Goal: Information Seeking & Learning: Check status

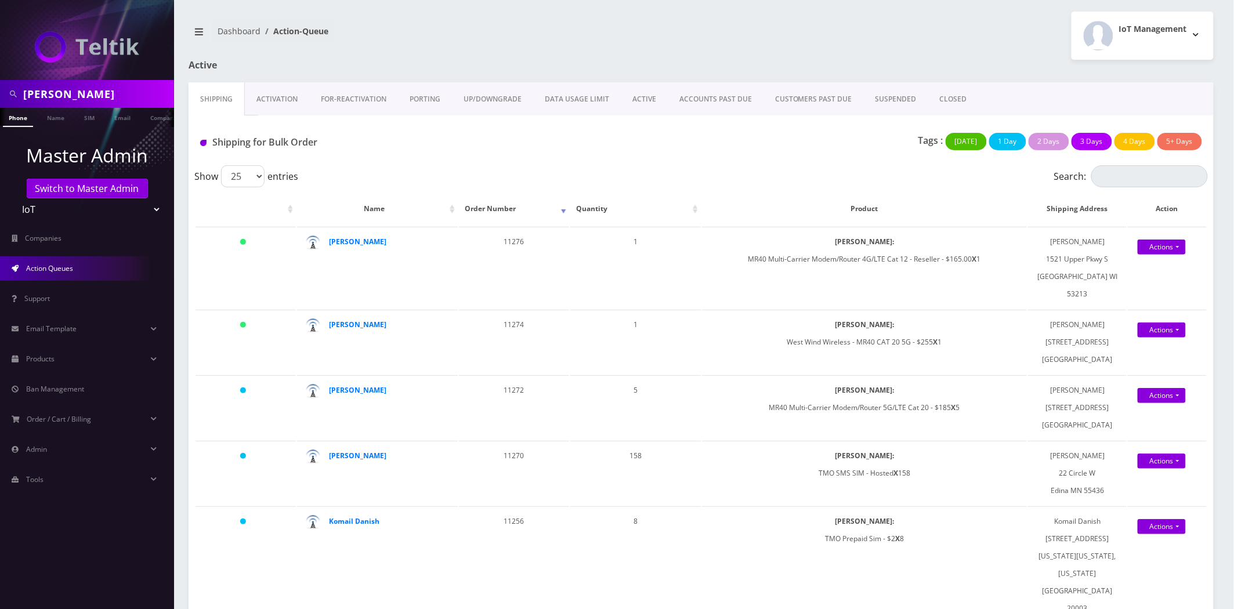
click at [142, 105] on div "joe barak" at bounding box center [87, 94] width 174 height 28
click at [66, 125] on link "Name" at bounding box center [55, 117] width 29 height 19
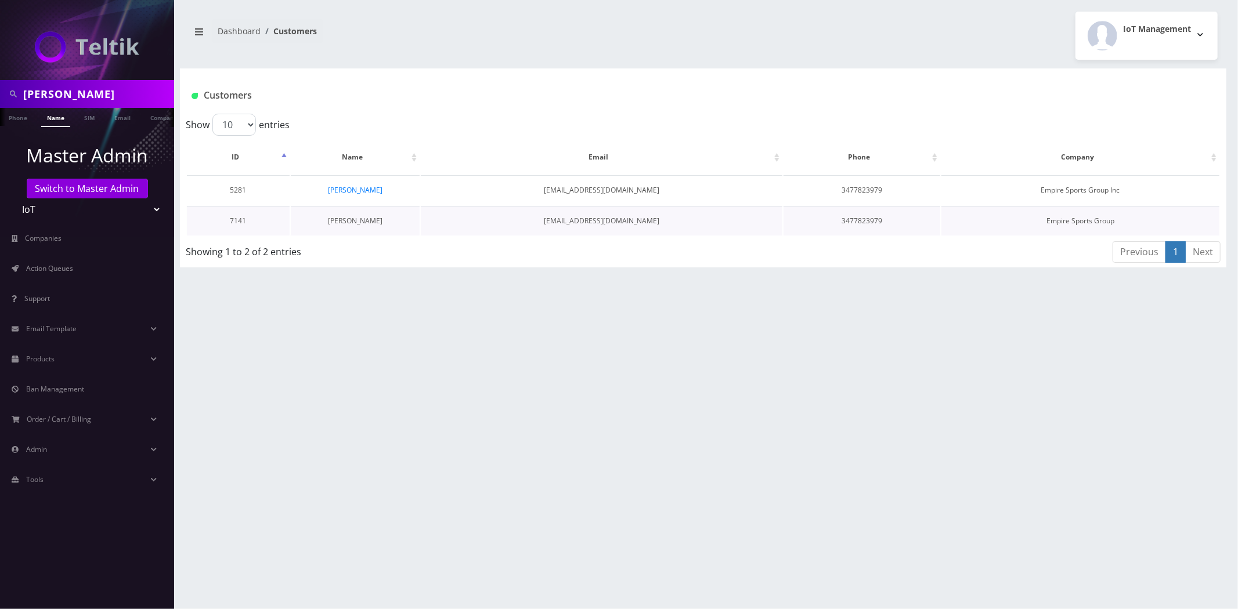
click at [362, 221] on link "[PERSON_NAME]" at bounding box center [355, 221] width 55 height 10
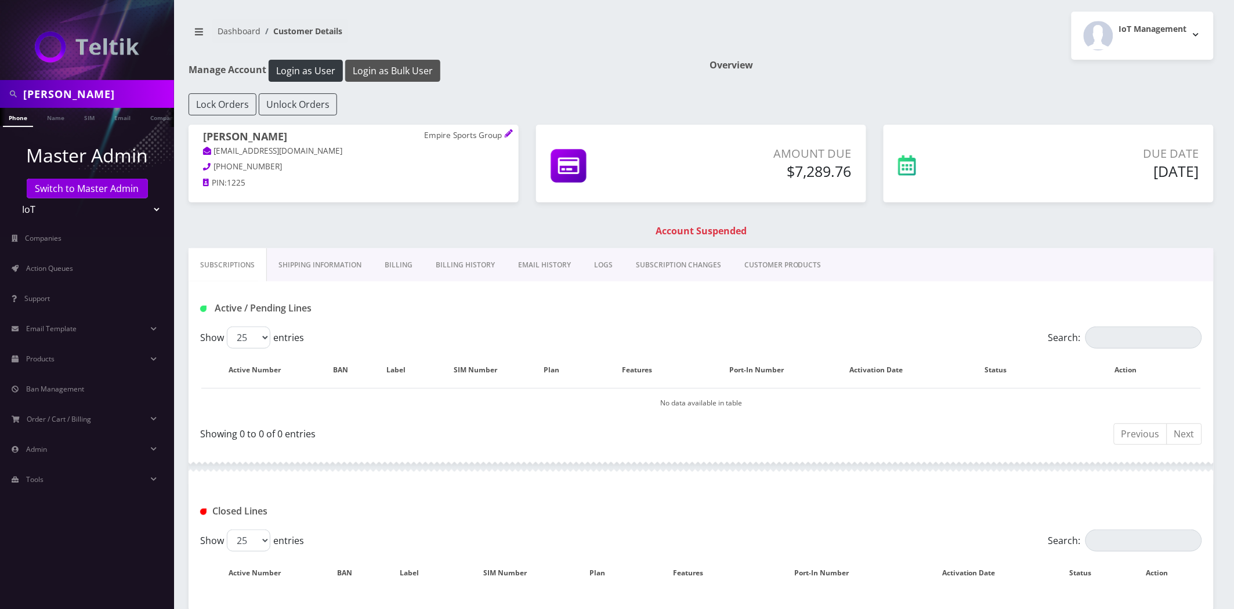
click at [424, 70] on button "Login as Bulk User" at bounding box center [392, 71] width 95 height 22
click at [91, 93] on input "joe barak" at bounding box center [97, 94] width 148 height 22
type input "[PERSON_NAME]"
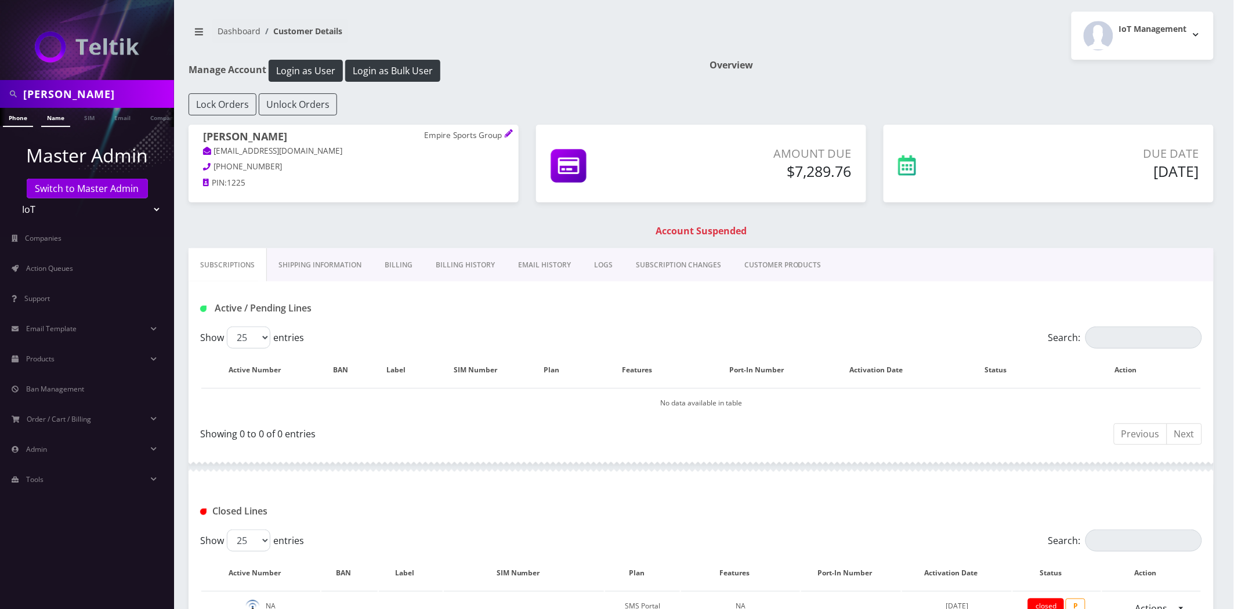
click at [62, 111] on link "Name" at bounding box center [55, 117] width 29 height 19
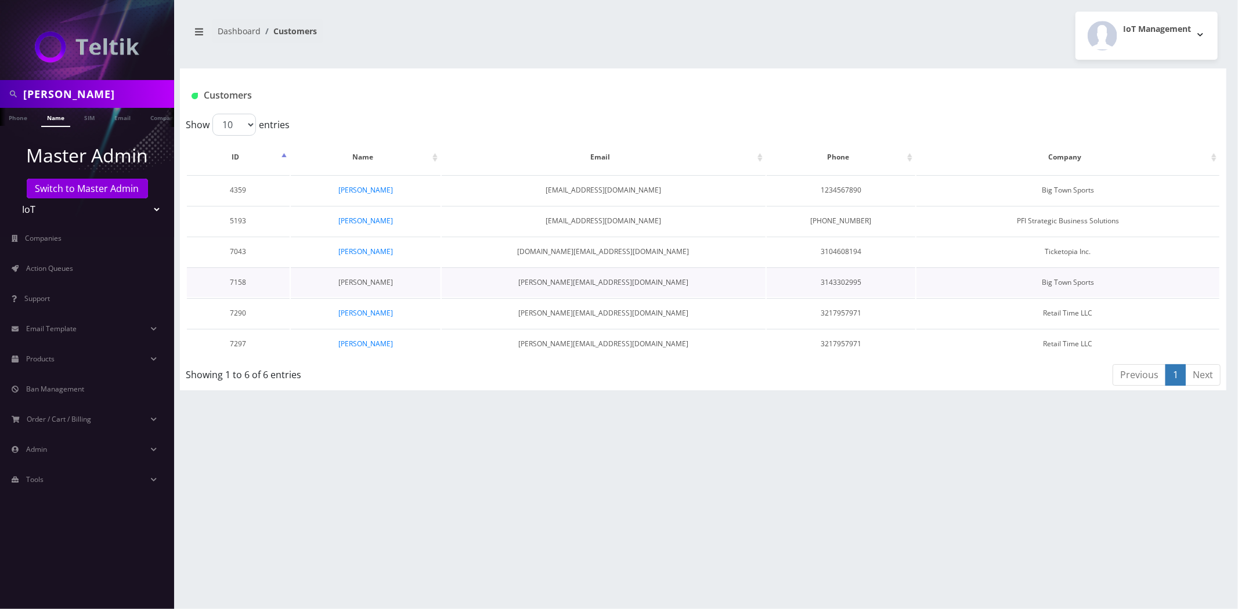
click at [374, 285] on link "[PERSON_NAME]" at bounding box center [365, 282] width 55 height 10
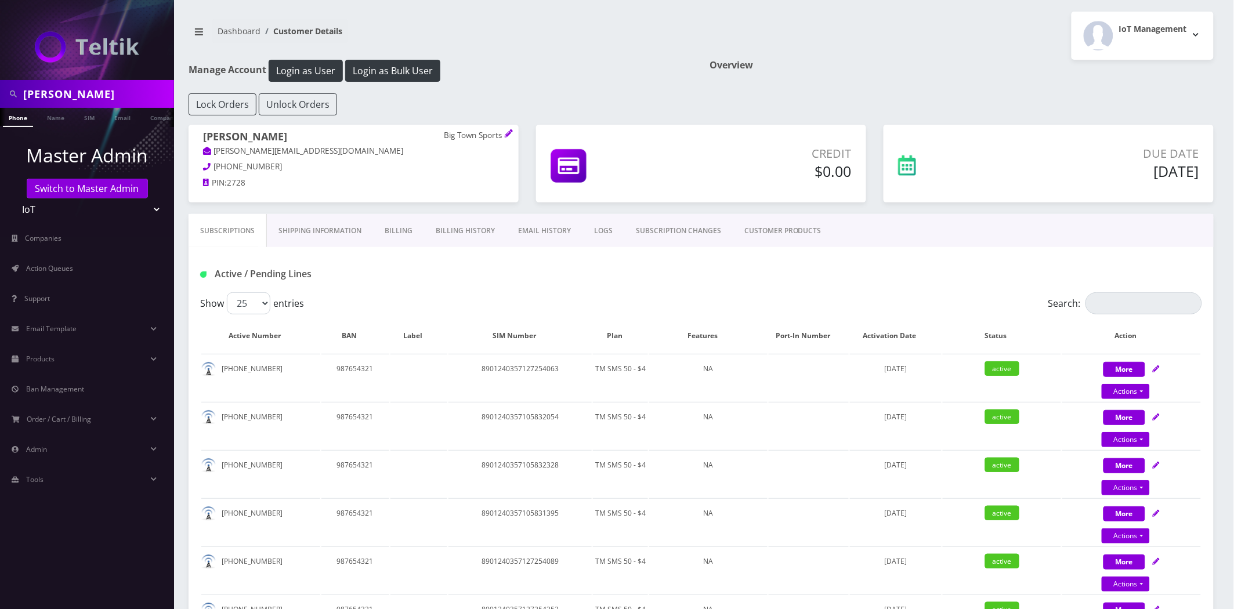
click at [466, 226] on link "Billing History" at bounding box center [465, 231] width 82 height 34
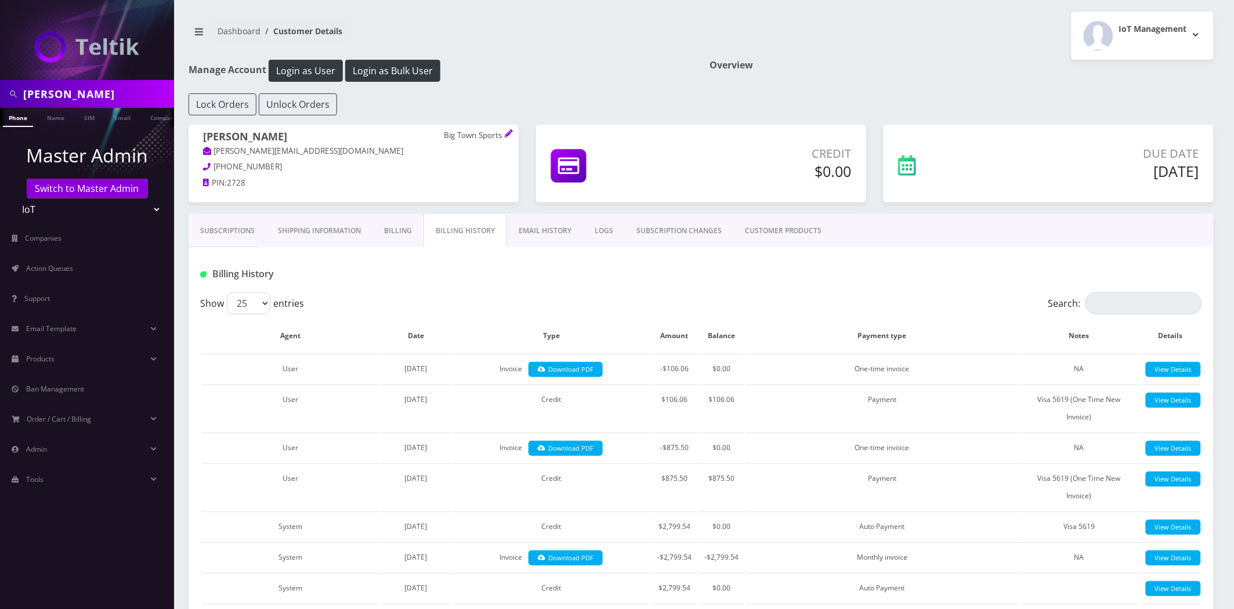
click at [556, 232] on link "EMAIL HISTORY" at bounding box center [545, 231] width 76 height 34
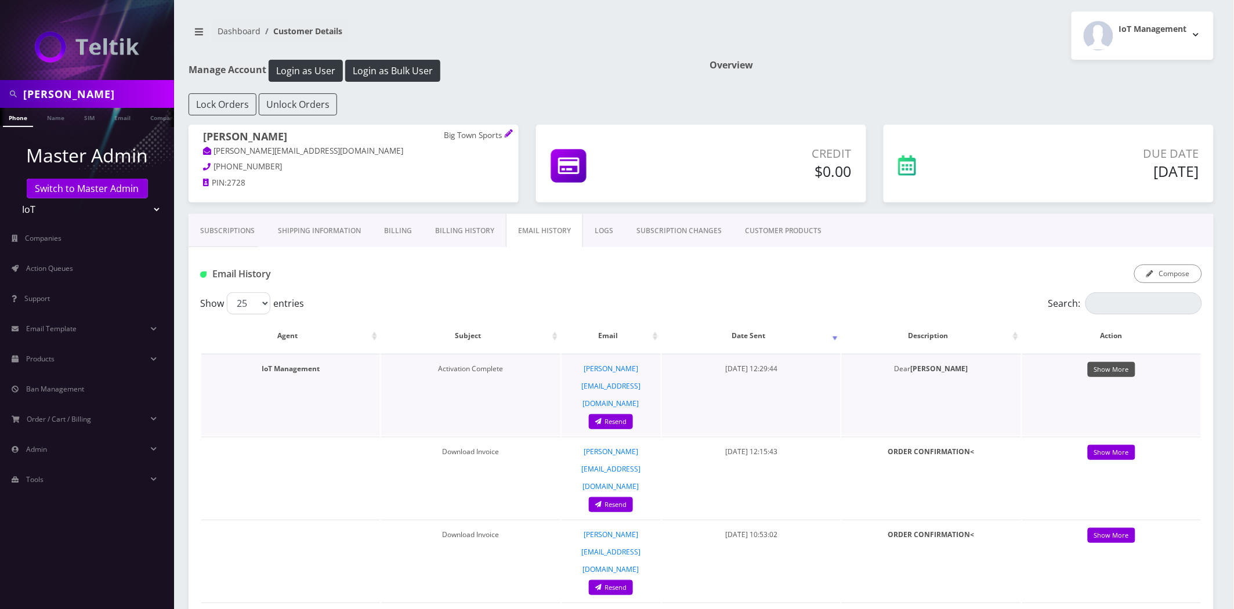
click at [1126, 368] on link "Show More" at bounding box center [1112, 370] width 48 height 16
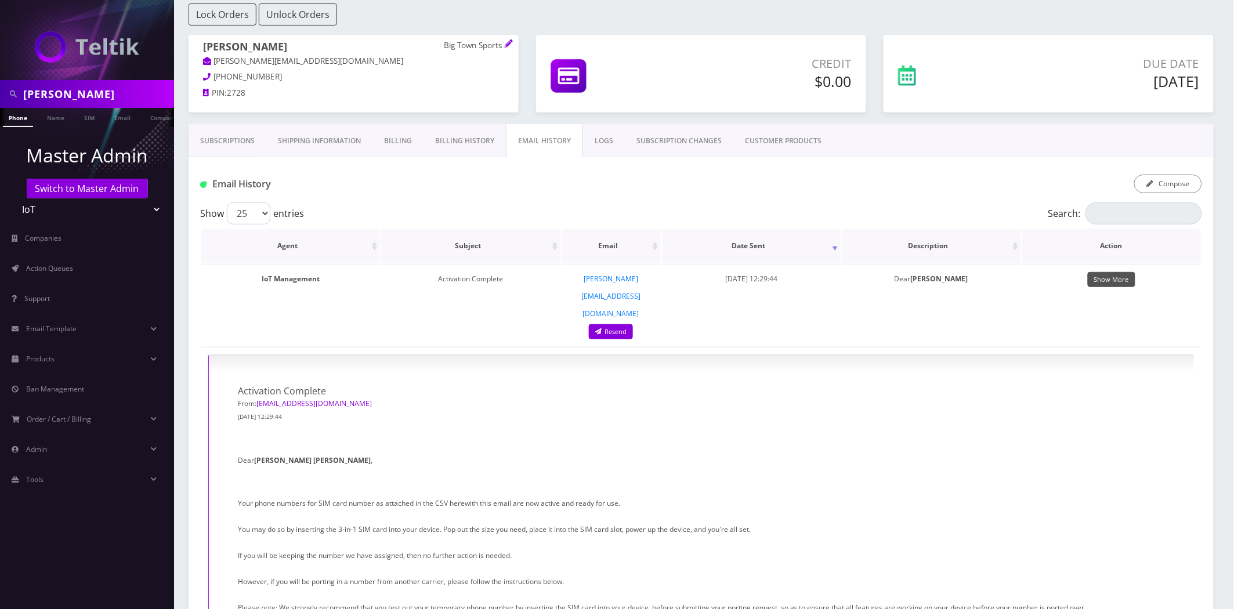
scroll to position [64, 0]
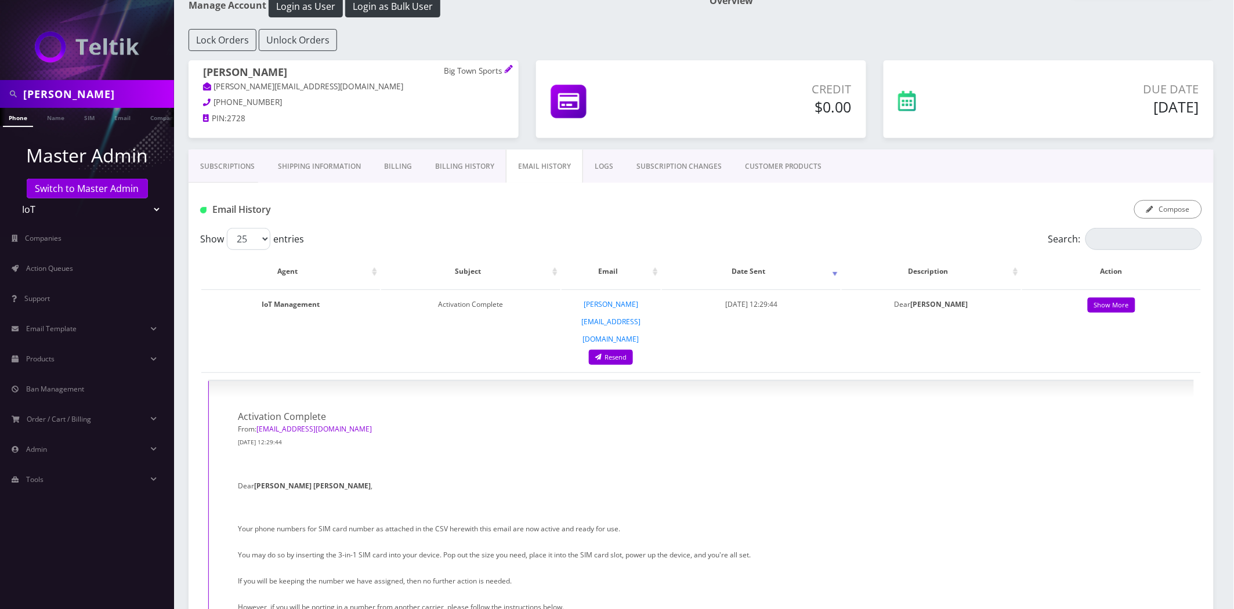
click at [207, 178] on link "Subscriptions" at bounding box center [228, 167] width 78 height 34
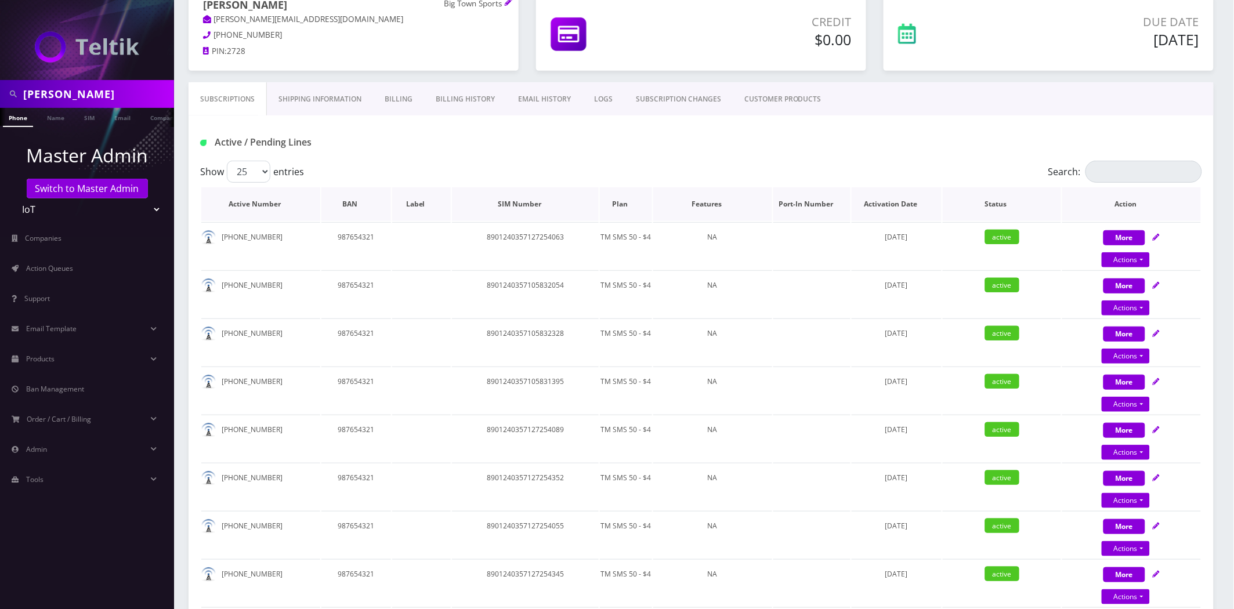
scroll to position [64, 0]
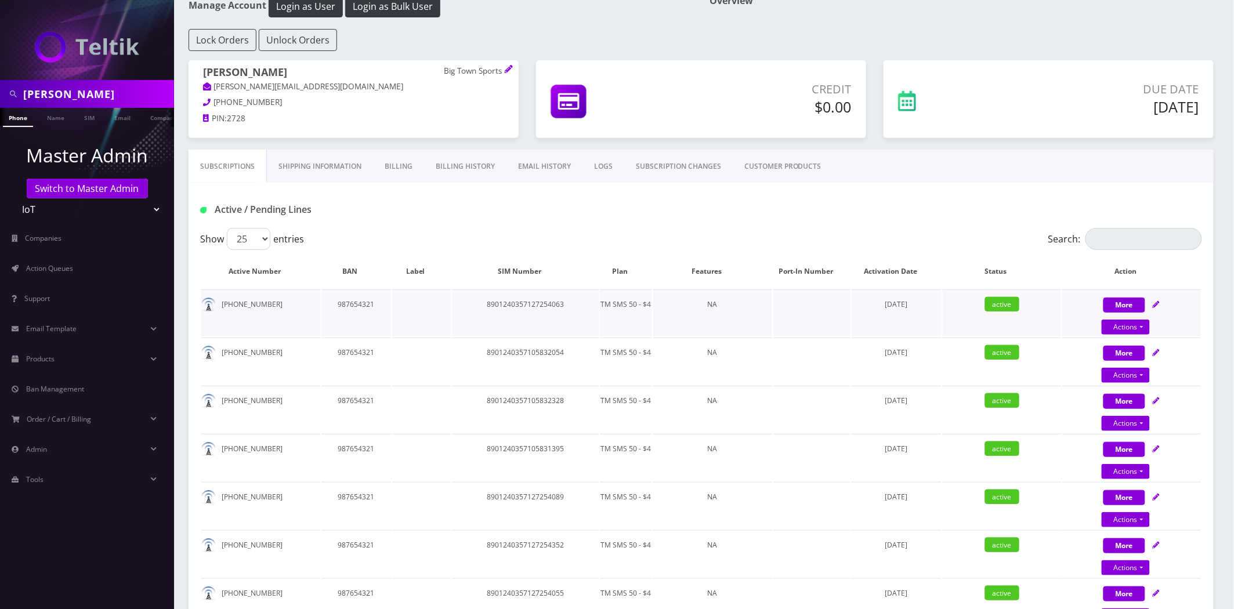
click at [514, 309] on td "8901240357127254063" at bounding box center [525, 313] width 147 height 47
copy td "8901240357127254063"
click at [462, 161] on link "Billing History" at bounding box center [465, 167] width 82 height 34
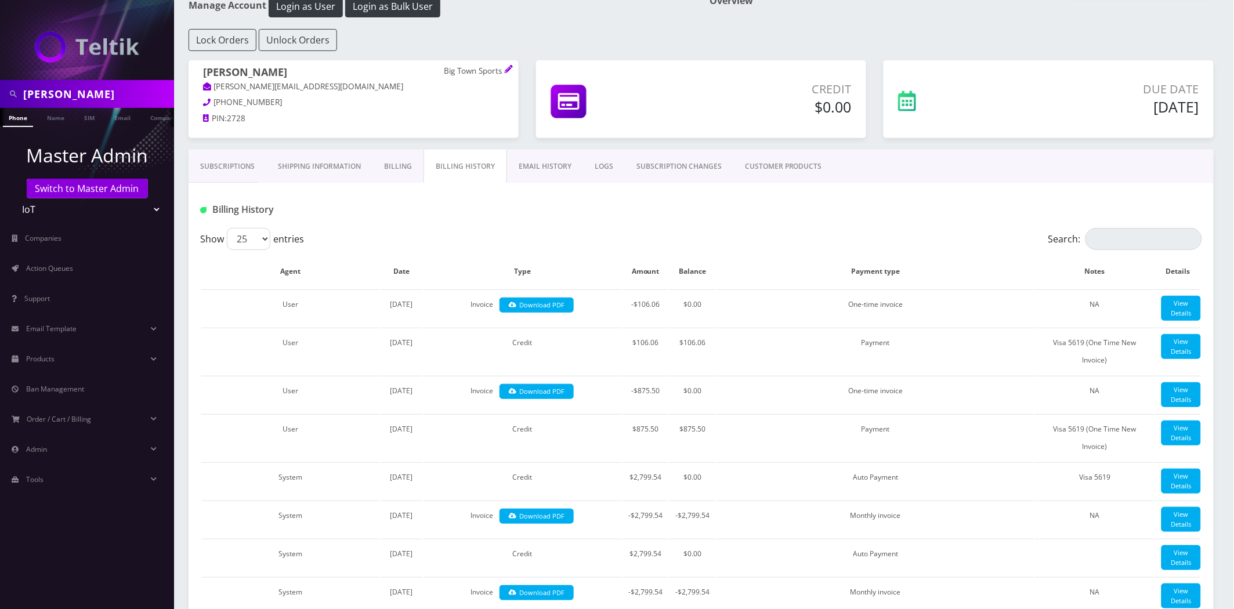
click at [543, 166] on link "EMAIL HISTORY" at bounding box center [545, 167] width 76 height 34
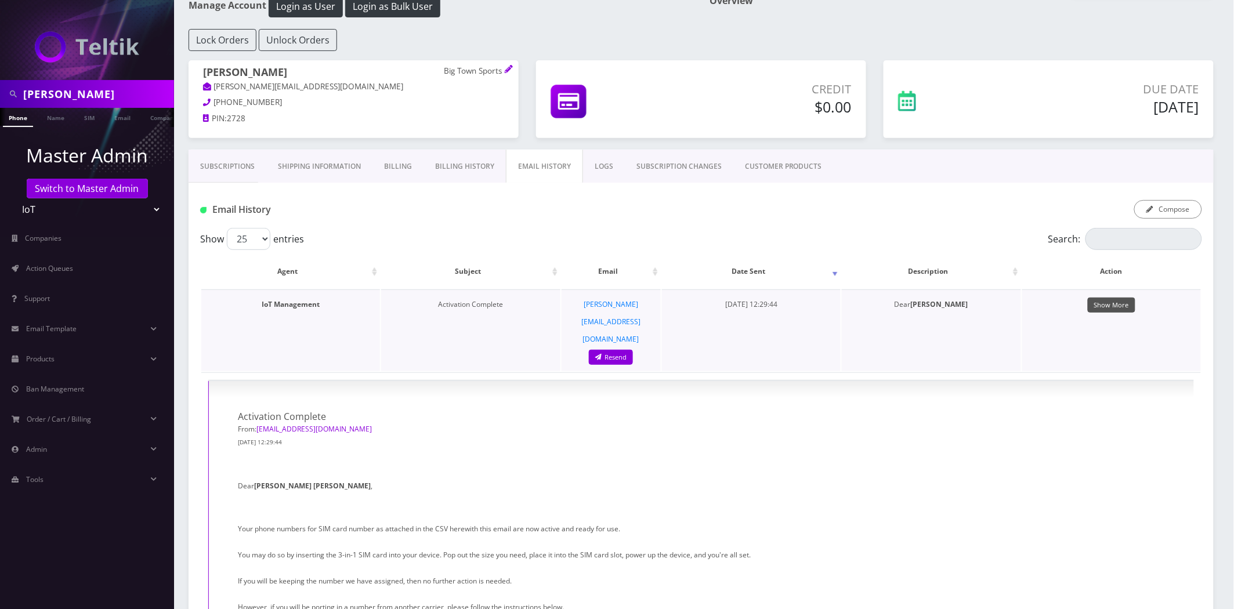
click at [1102, 305] on link "Show More" at bounding box center [1112, 306] width 48 height 16
